Goal: Understand process/instructions: Learn how to perform a task or action

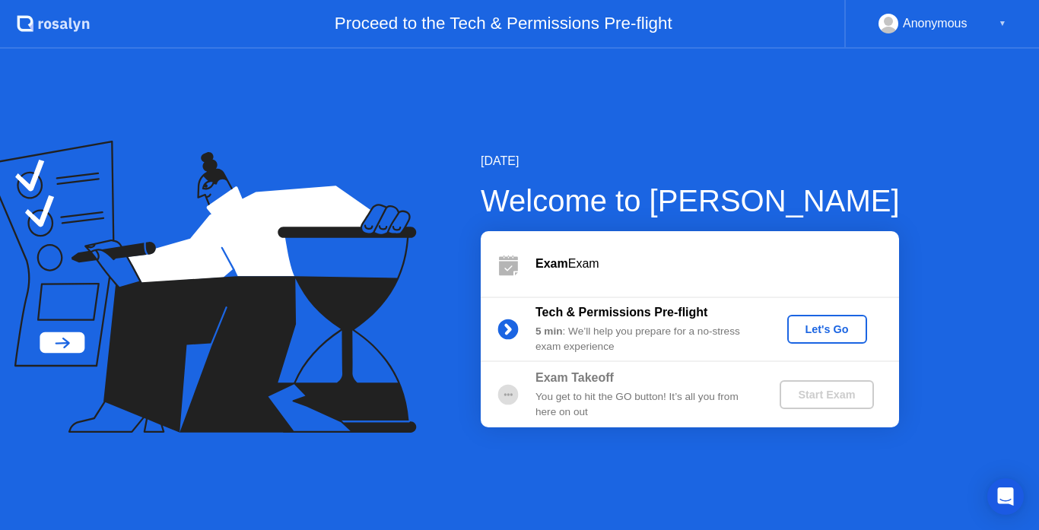
click at [826, 328] on div "Let's Go" at bounding box center [827, 329] width 68 height 12
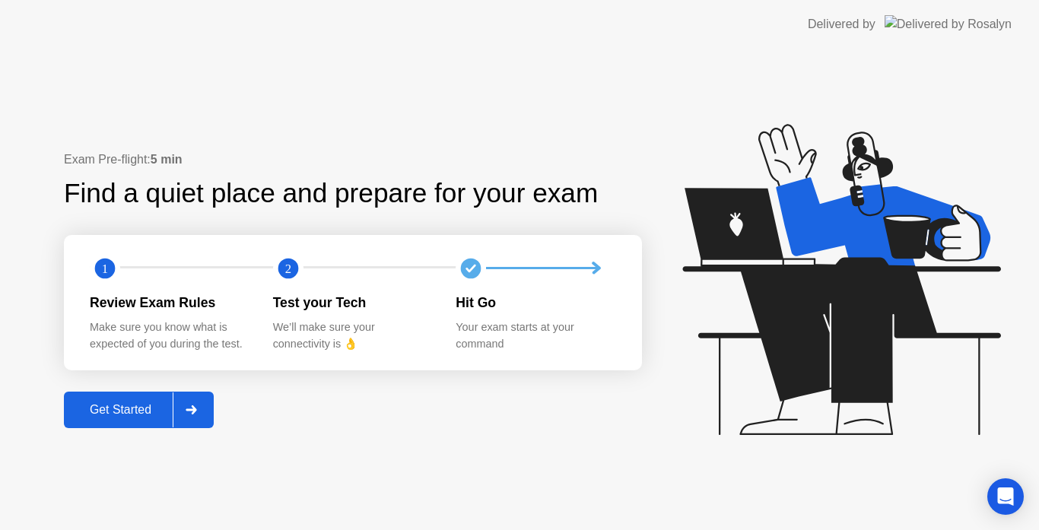
click at [141, 422] on button "Get Started" at bounding box center [139, 410] width 150 height 36
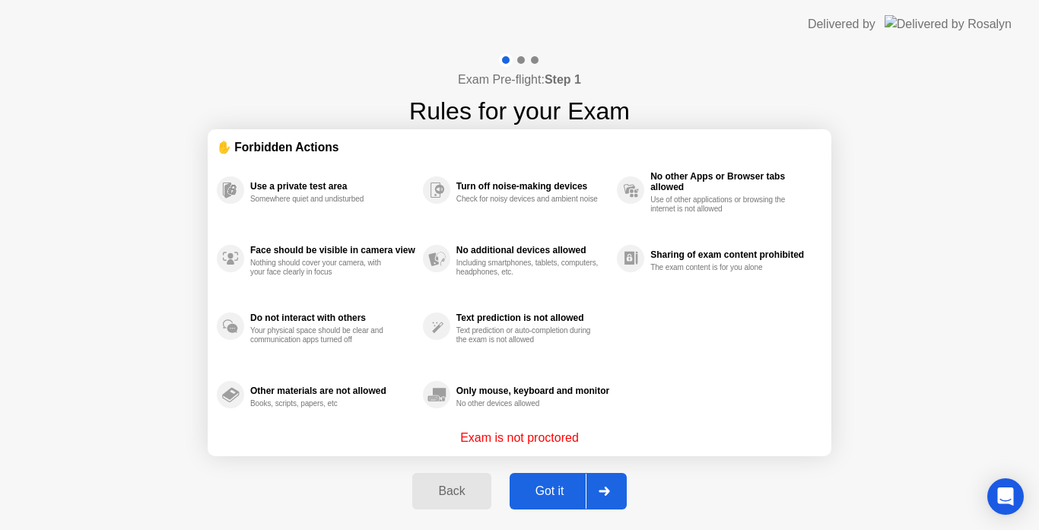
click at [535, 488] on div "Got it" at bounding box center [549, 491] width 71 height 14
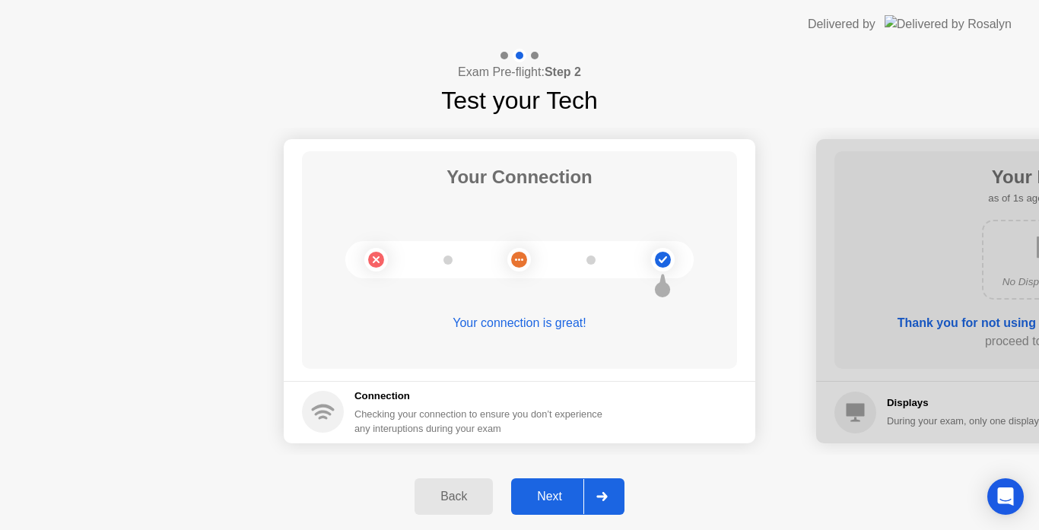
click at [535, 490] on div "Next" at bounding box center [550, 497] width 68 height 14
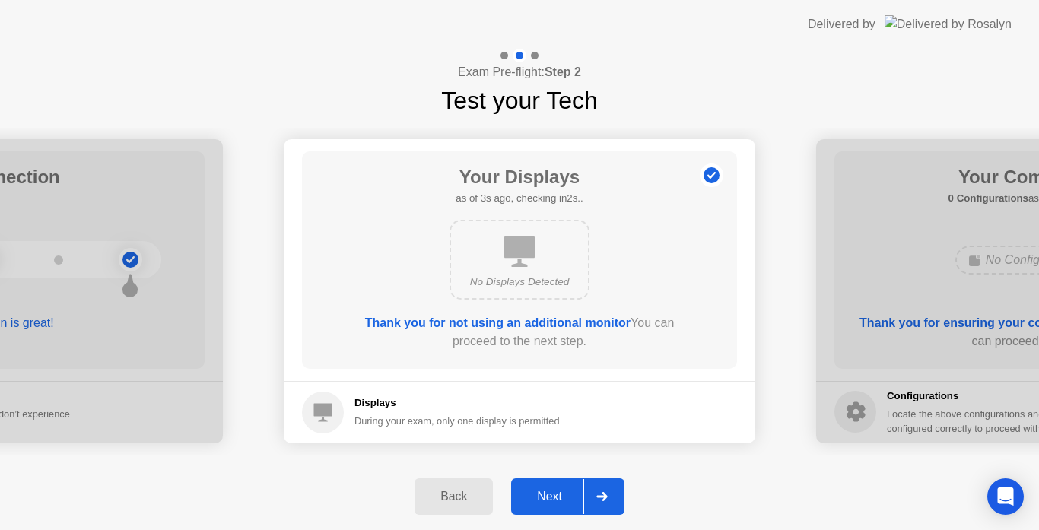
click at [535, 490] on div "Next" at bounding box center [550, 497] width 68 height 14
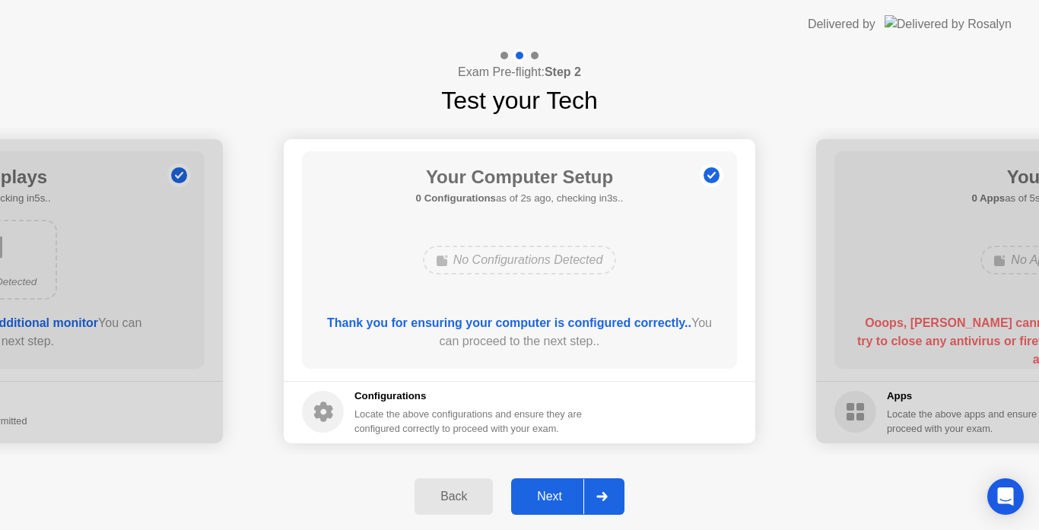
click at [535, 490] on div "Next" at bounding box center [550, 497] width 68 height 14
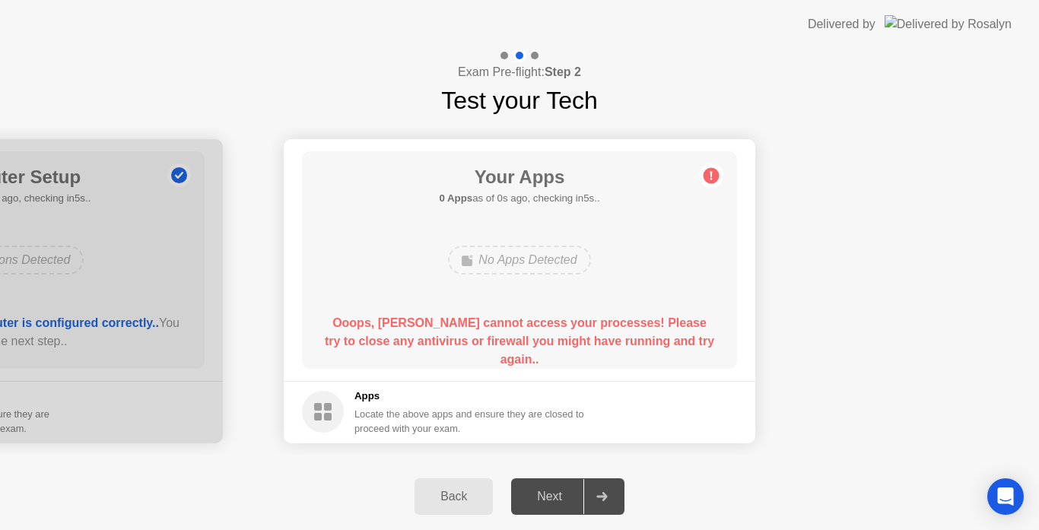
click at [651, 347] on b "Ooops, [PERSON_NAME] cannot access your processes! Please try to close any anti…" at bounding box center [519, 340] width 389 height 49
click at [700, 245] on div "Your Apps 0 Apps as of 1s ago, checking in4s.. No Apps Detected Ooops, [PERSON_…" at bounding box center [519, 259] width 435 height 217
click at [465, 500] on div "Back" at bounding box center [453, 497] width 69 height 14
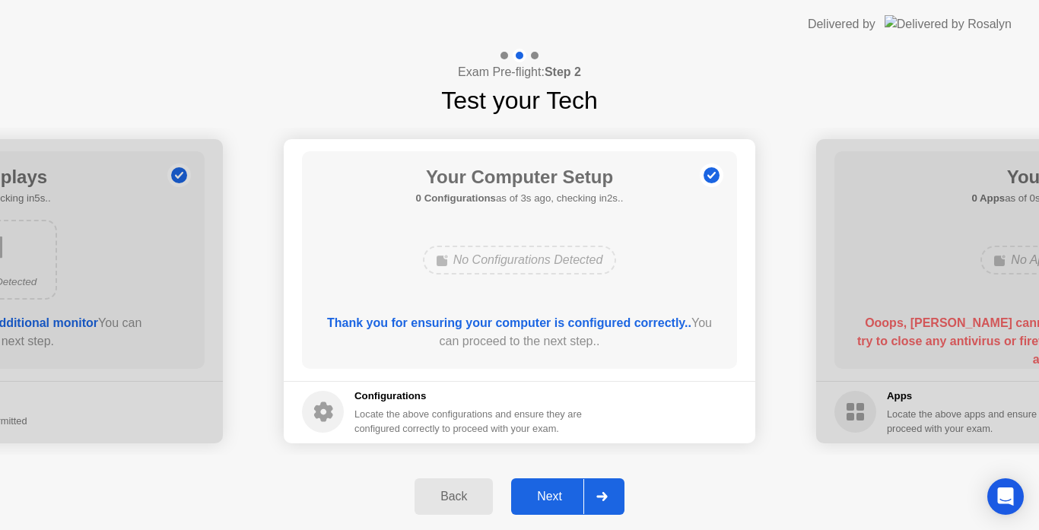
click at [547, 501] on div "Next" at bounding box center [550, 497] width 68 height 14
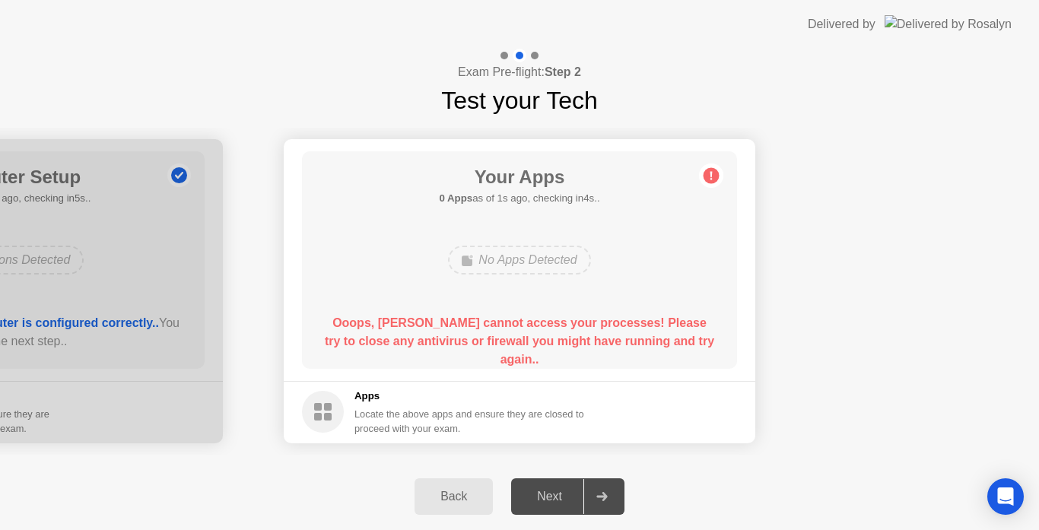
click at [435, 490] on div "Back" at bounding box center [453, 497] width 69 height 14
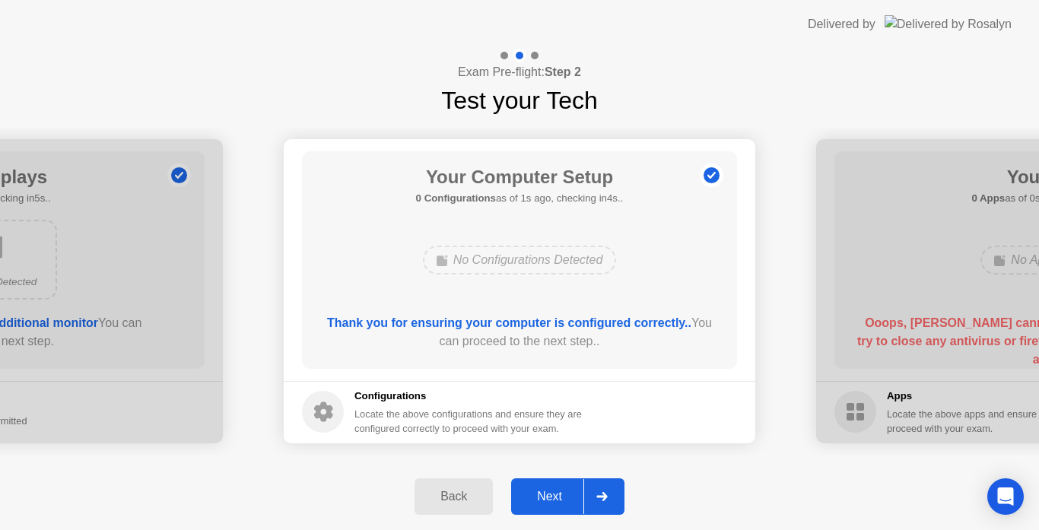
click at [605, 493] on icon at bounding box center [601, 496] width 11 height 9
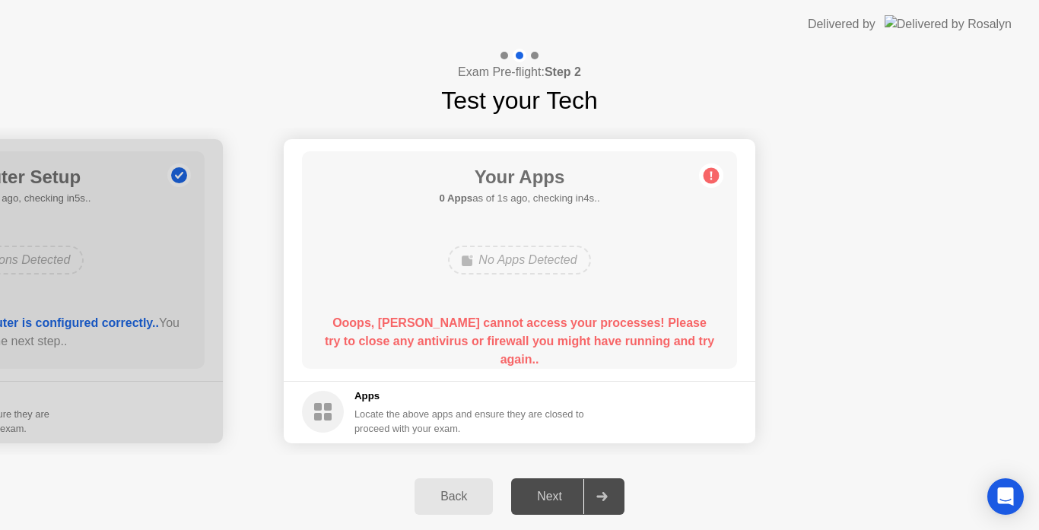
click at [712, 172] on circle at bounding box center [711, 175] width 16 height 16
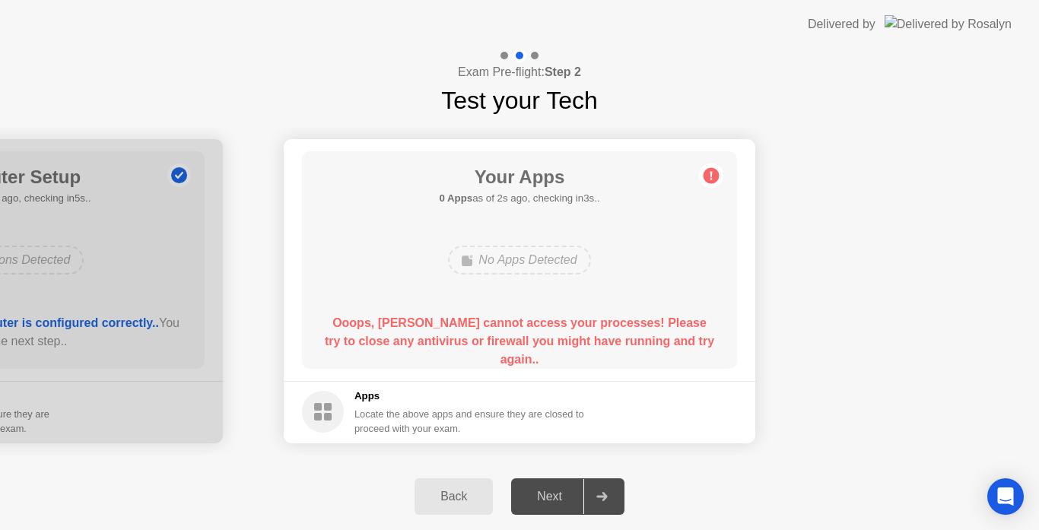
click at [712, 172] on circle at bounding box center [711, 175] width 16 height 16
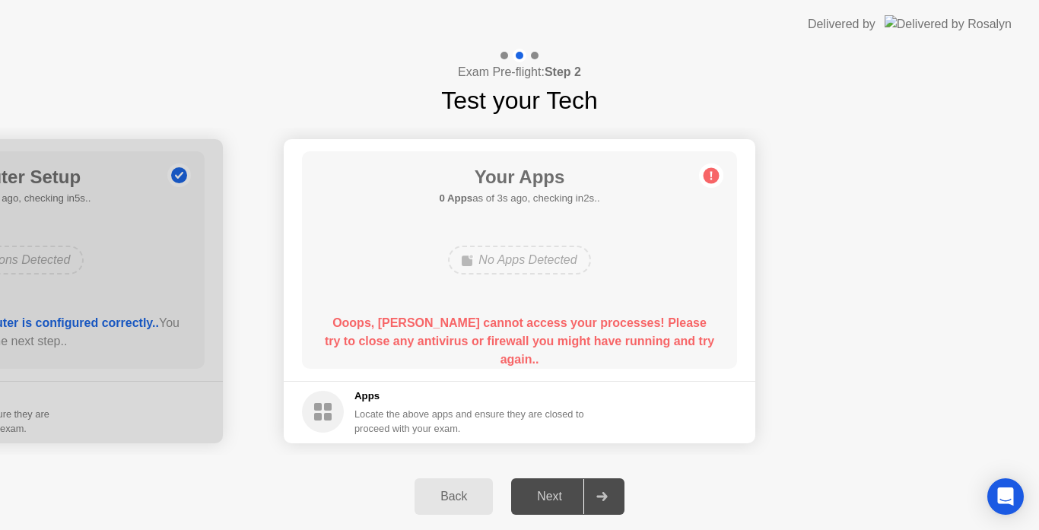
click at [712, 172] on circle at bounding box center [711, 175] width 16 height 16
click at [845, 503] on div "Back Next" at bounding box center [519, 496] width 1039 height 67
click at [455, 506] on button "Back" at bounding box center [453, 496] width 78 height 36
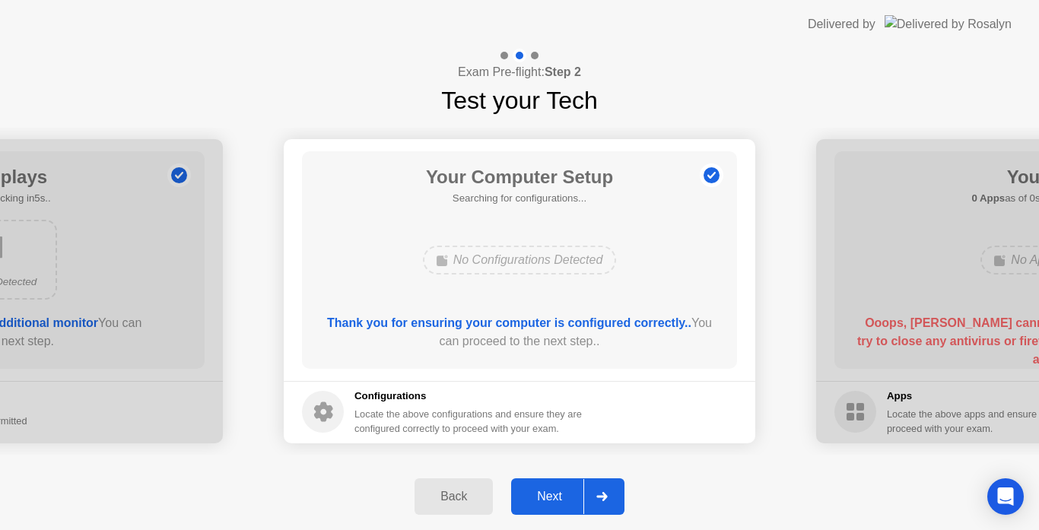
click at [547, 494] on div "Next" at bounding box center [550, 497] width 68 height 14
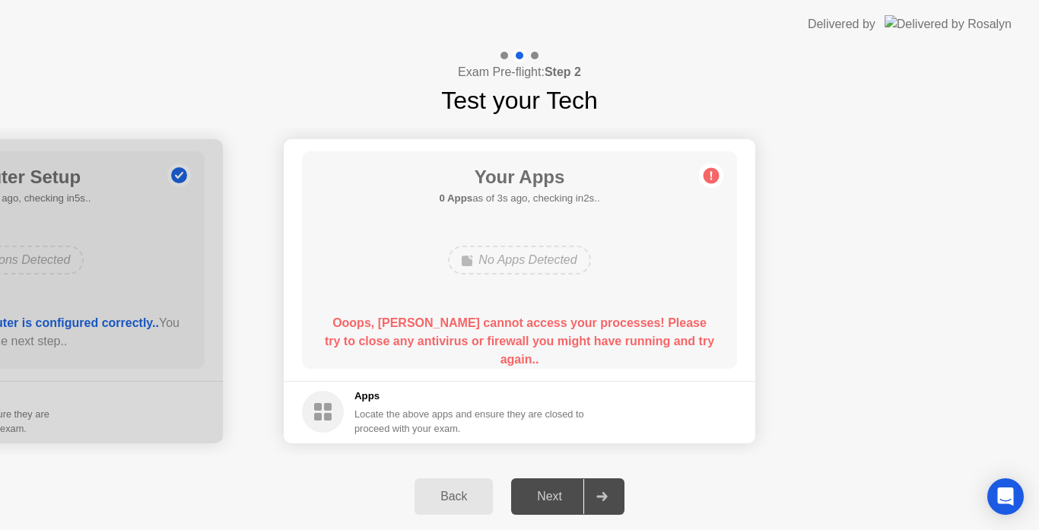
click at [100, 459] on div "Your Connection Your connection is great! Connection Checking your connection t…" at bounding box center [519, 291] width 1039 height 344
click at [572, 490] on div "Next" at bounding box center [550, 497] width 68 height 14
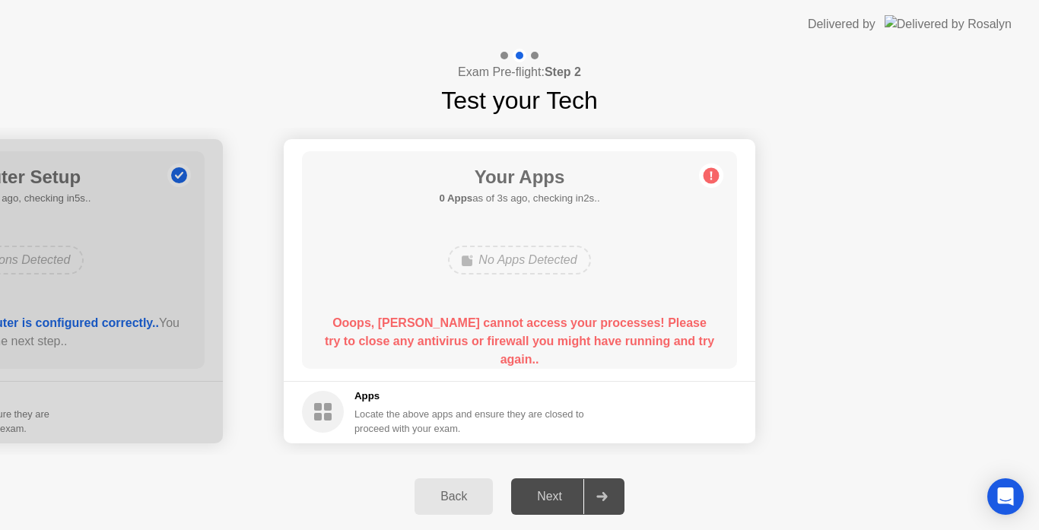
click at [572, 490] on div "Next" at bounding box center [550, 497] width 68 height 14
click at [452, 499] on div "Back" at bounding box center [453, 497] width 69 height 14
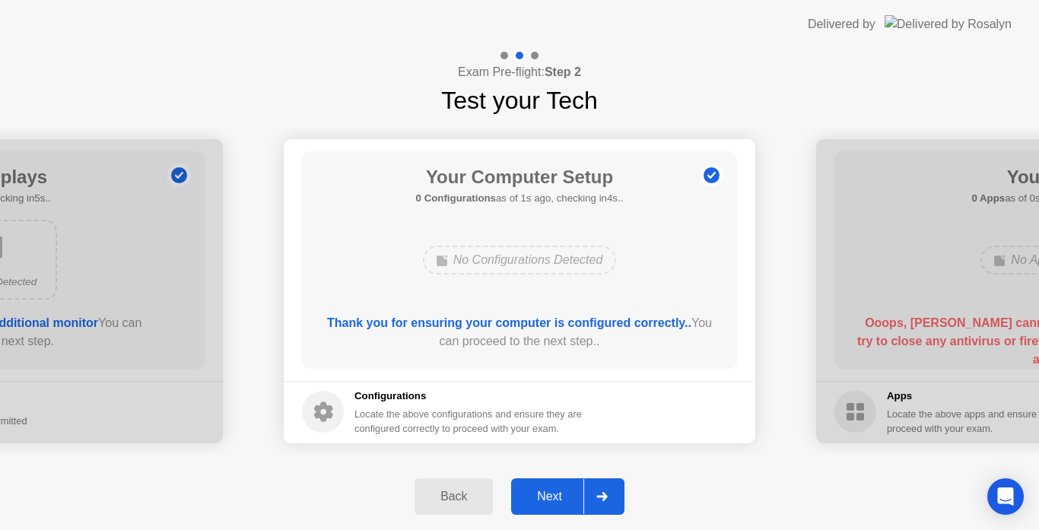
click at [603, 489] on div at bounding box center [601, 496] width 36 height 35
